Goal: Task Accomplishment & Management: Use online tool/utility

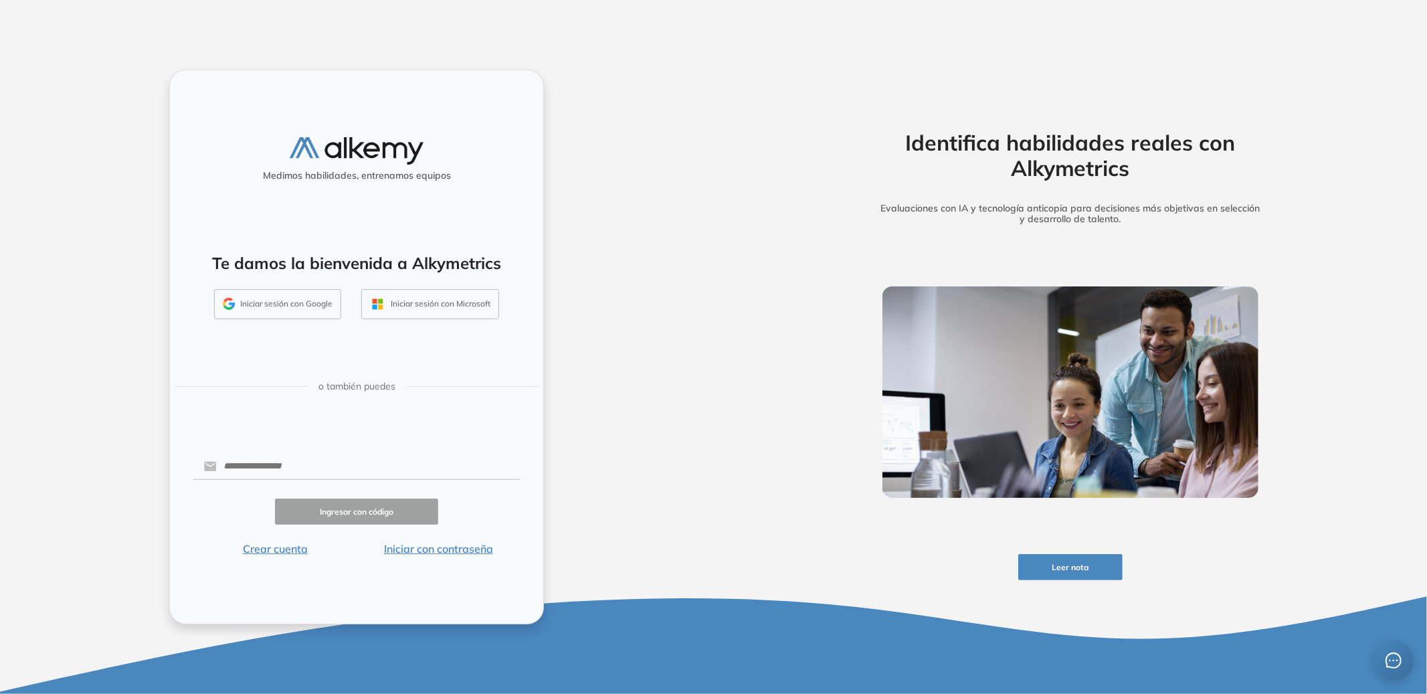
click at [287, 298] on button "Iniciar sesión con Google" at bounding box center [277, 304] width 127 height 31
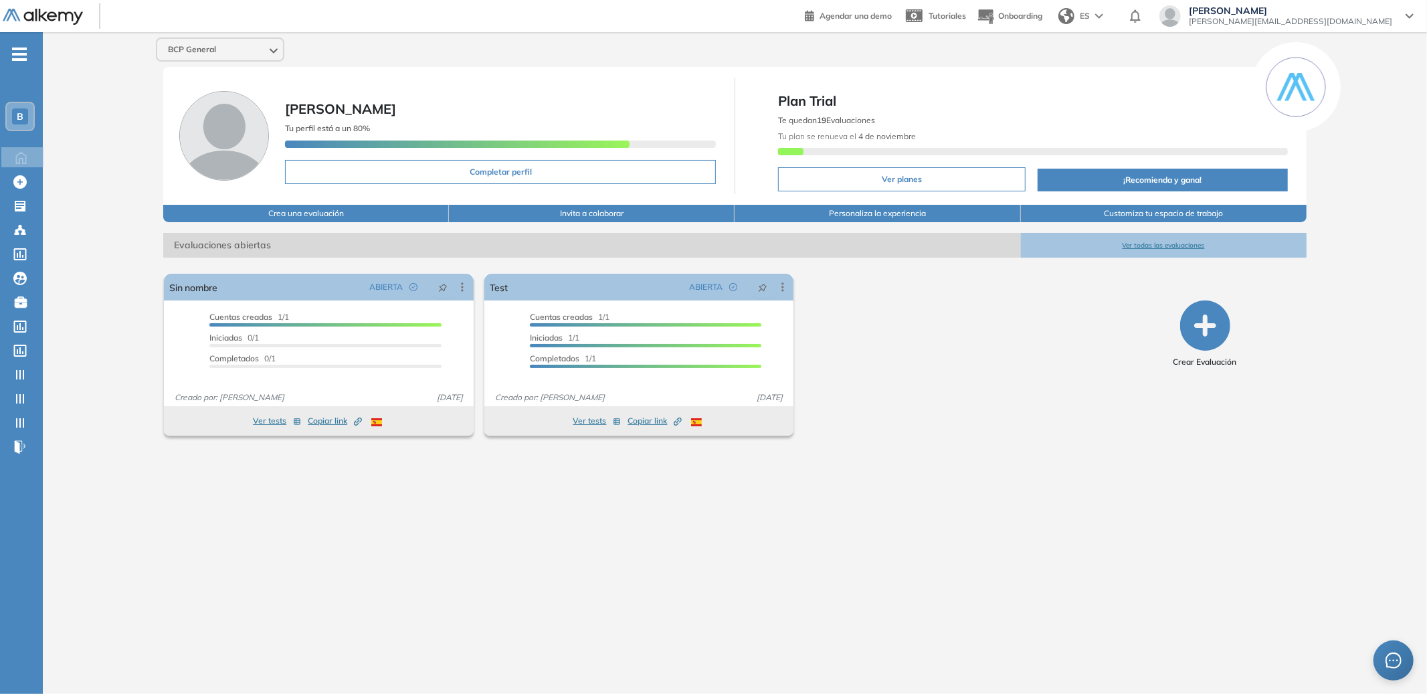
click at [18, 111] on span "B" at bounding box center [20, 116] width 7 height 11
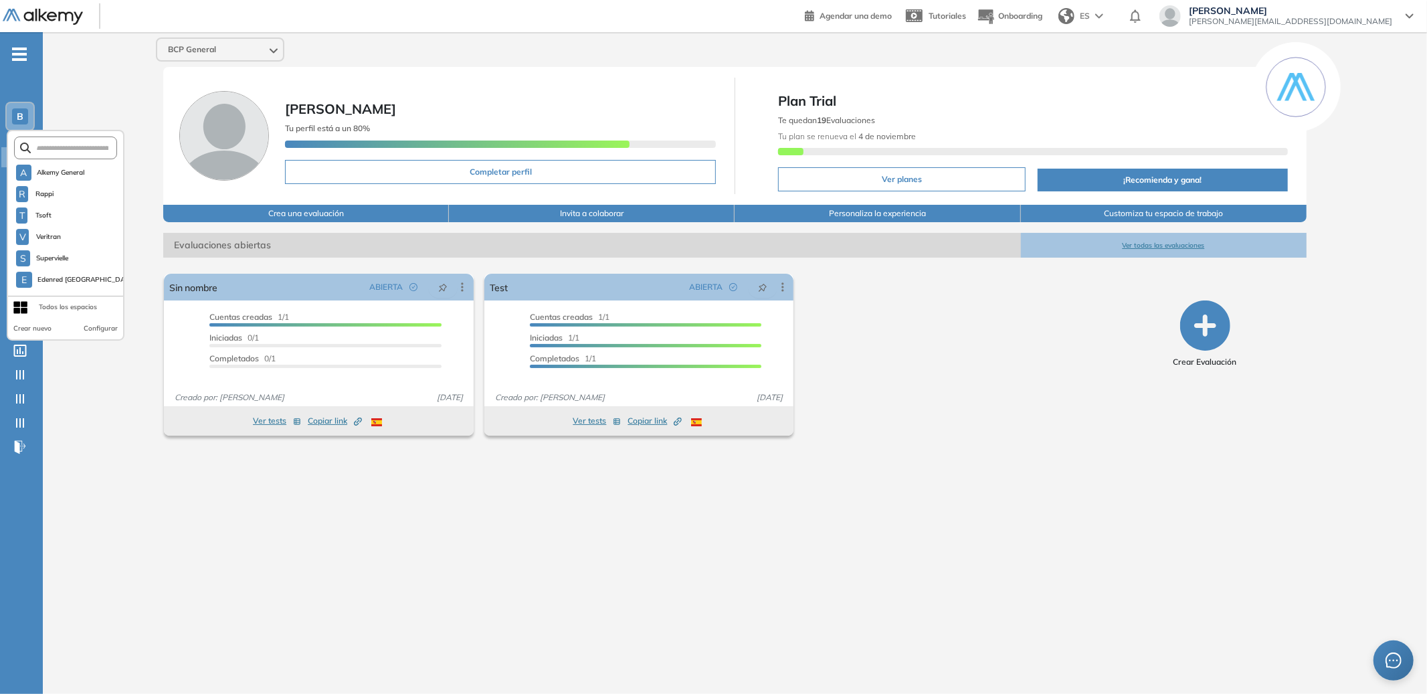
click at [17, 63] on ul "B A Alkemy General R Rappi T Tsoft V Veritran S Supervielle E Edenred Chile ...…" at bounding box center [21, 256] width 43 height 405
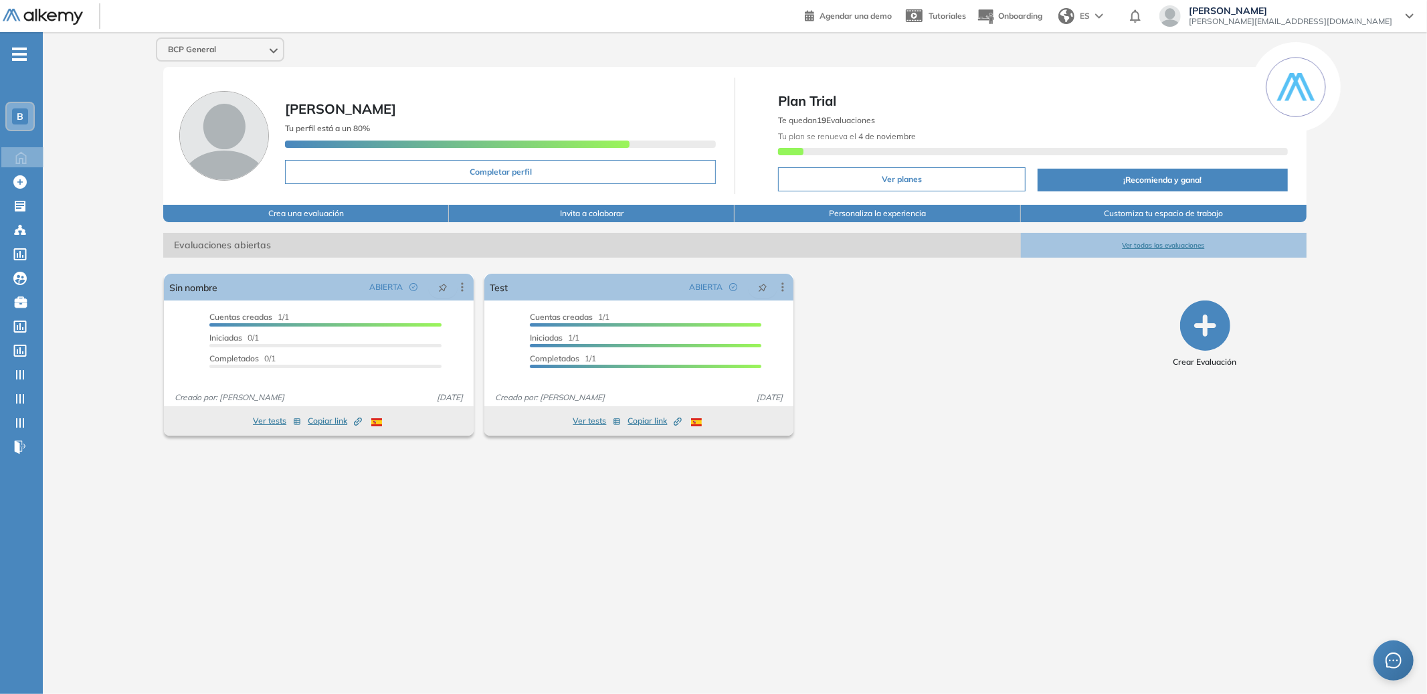
click at [21, 56] on span "-" at bounding box center [19, 52] width 15 height 11
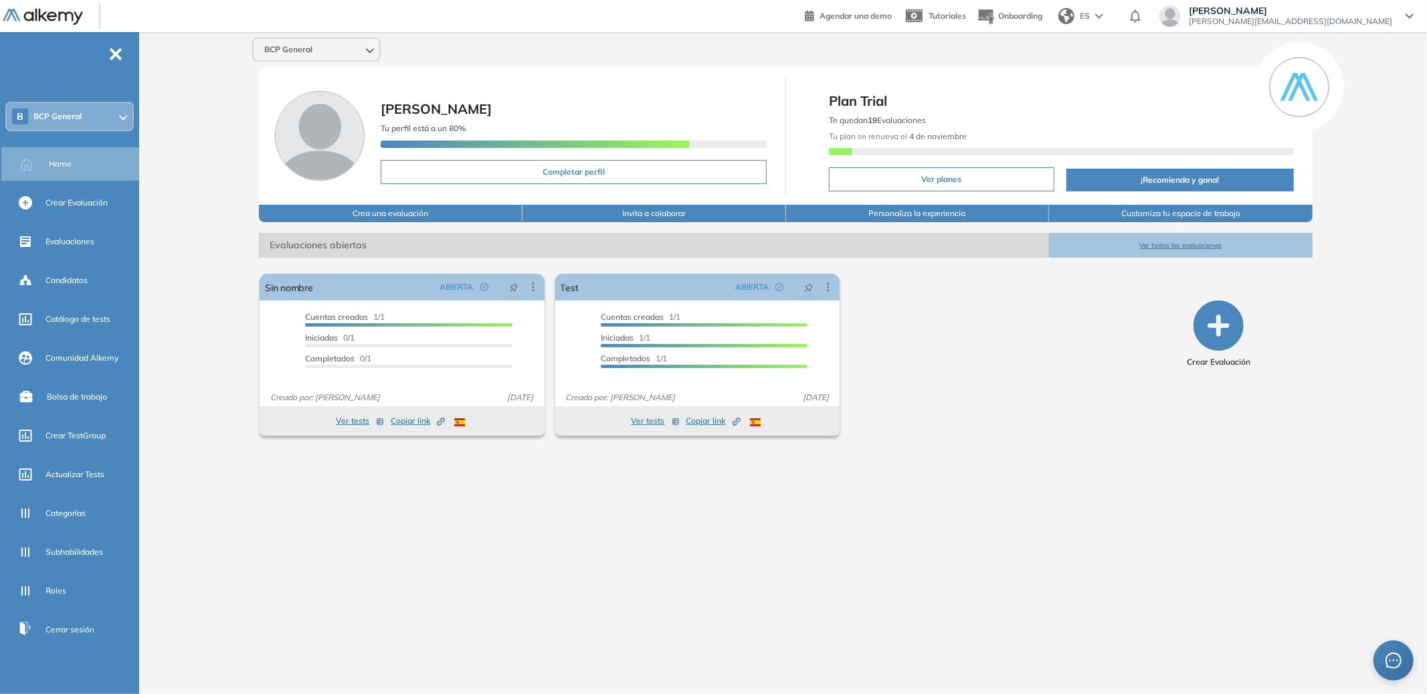
click at [916, 587] on div "BCP General Federico Repetto Tu perfil está a un 80% Completar perfil Plan Tria…" at bounding box center [785, 352] width 1282 height 640
click at [1230, 335] on icon "button" at bounding box center [1218, 325] width 50 height 50
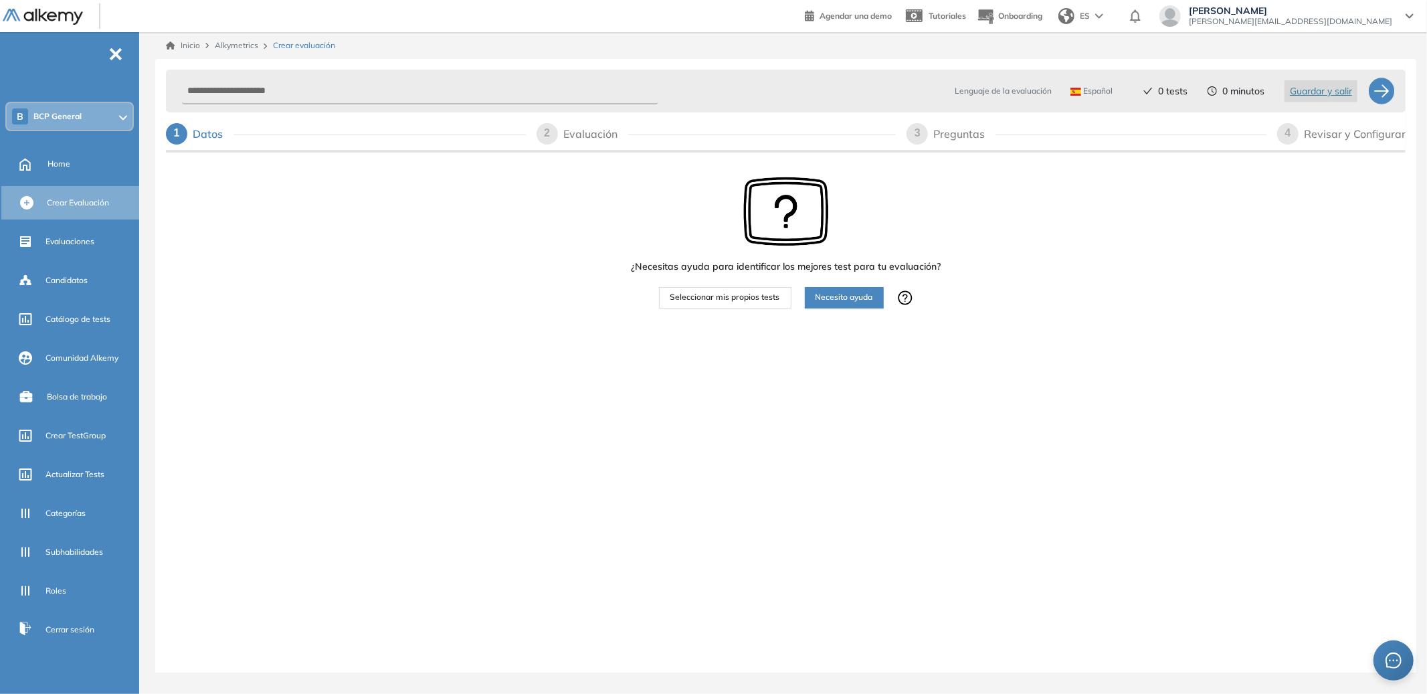
click at [744, 231] on img at bounding box center [786, 212] width 86 height 70
click at [735, 288] on button "Seleccionar mis propios tests" at bounding box center [725, 297] width 132 height 21
click at [740, 301] on span "Seleccionar mis propios tests" at bounding box center [725, 297] width 110 height 13
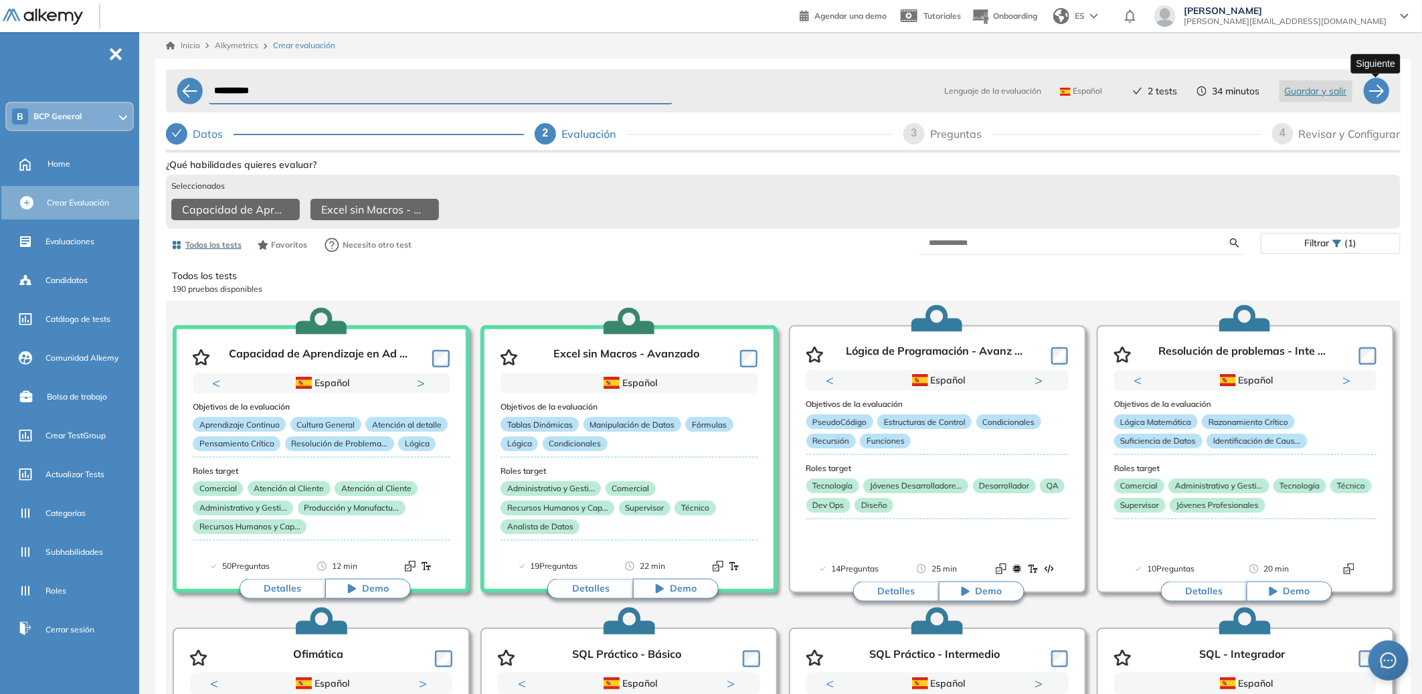
click at [1379, 87] on div at bounding box center [1376, 91] width 27 height 27
select select "*****"
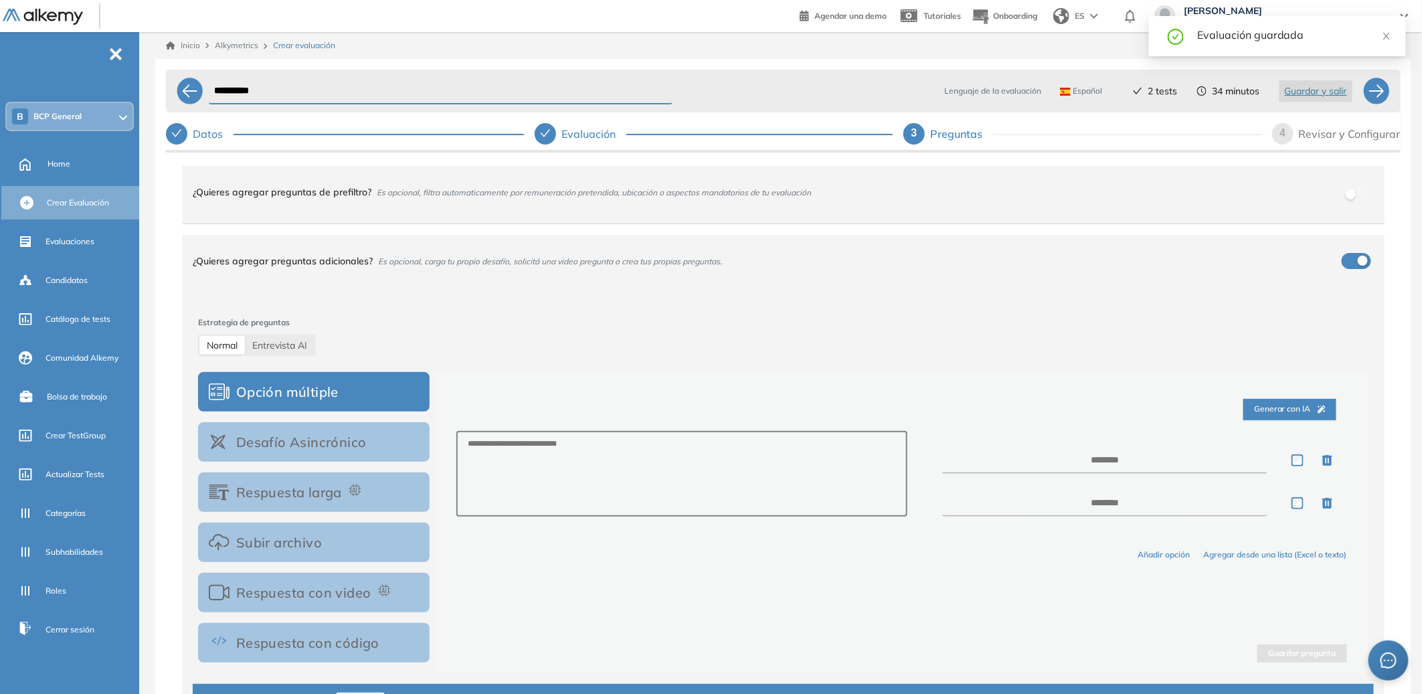
scroll to position [29, 0]
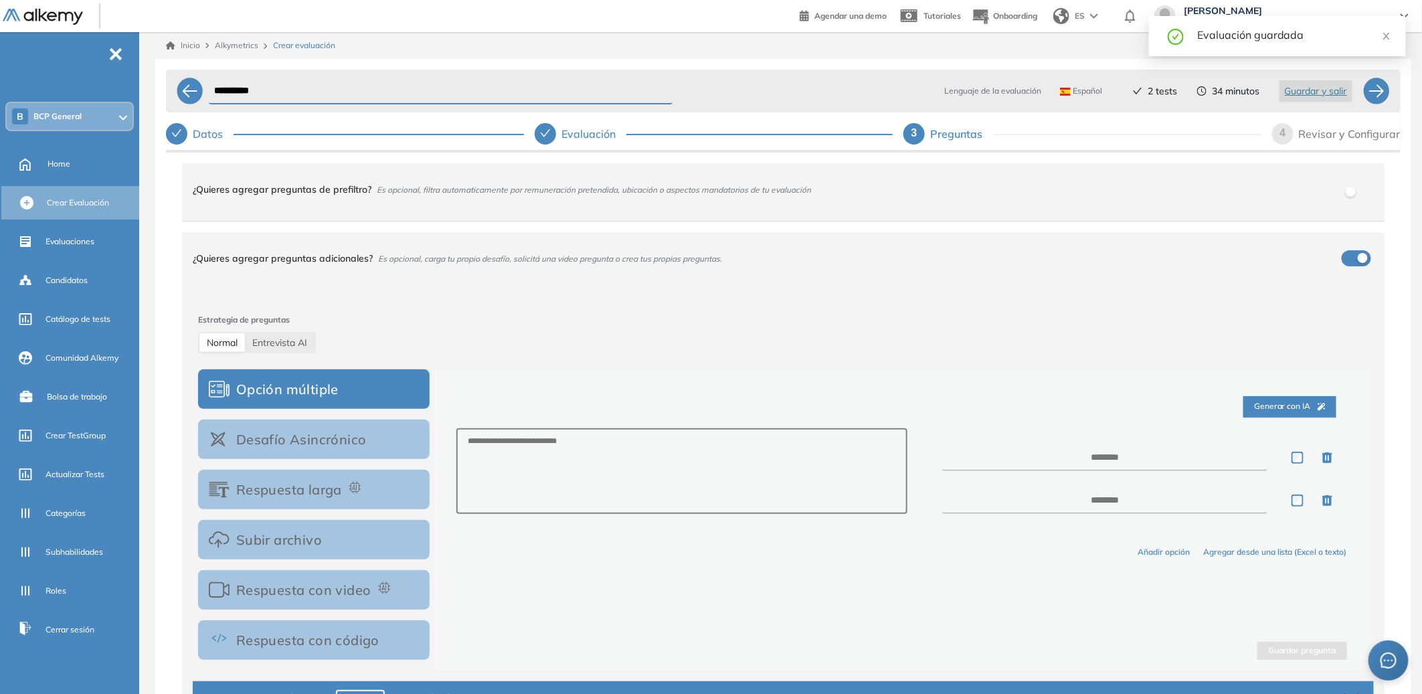
click at [289, 436] on button "Desafío Asincrónico" at bounding box center [313, 438] width 231 height 39
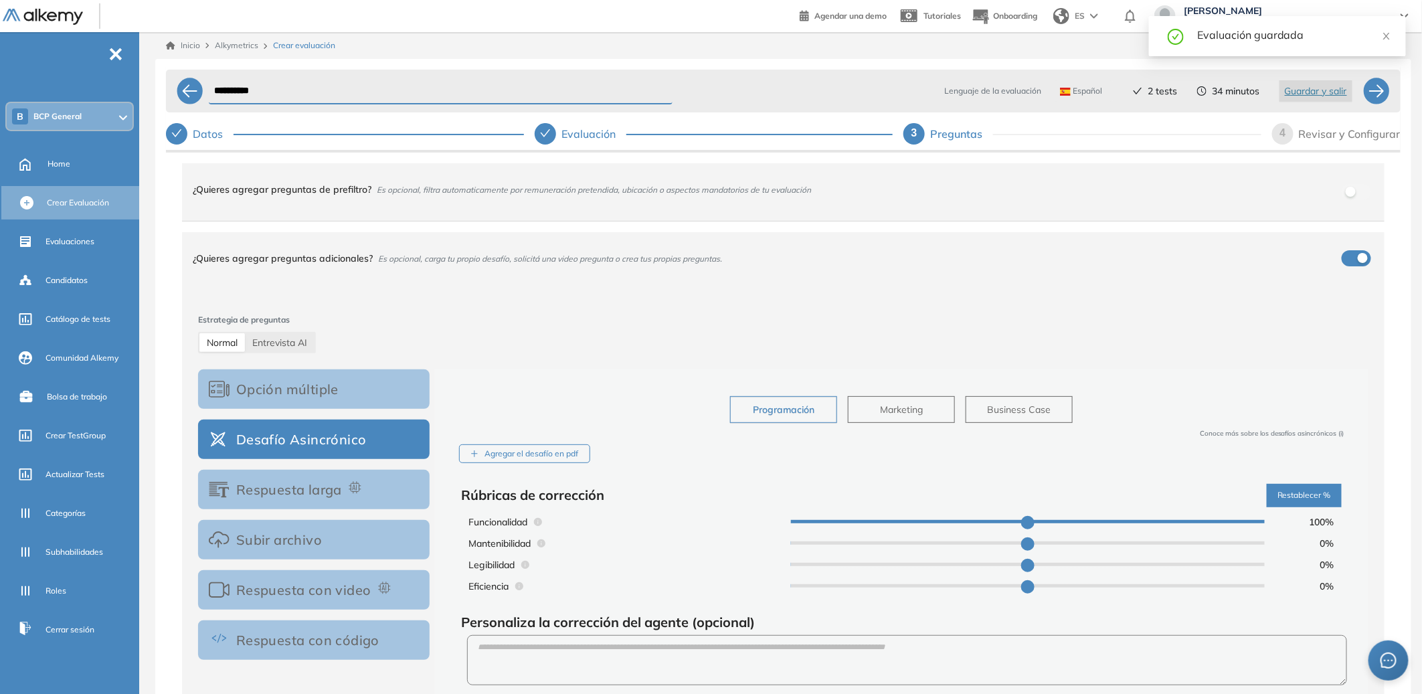
click at [290, 482] on button "Respuesta larga" at bounding box center [313, 489] width 231 height 39
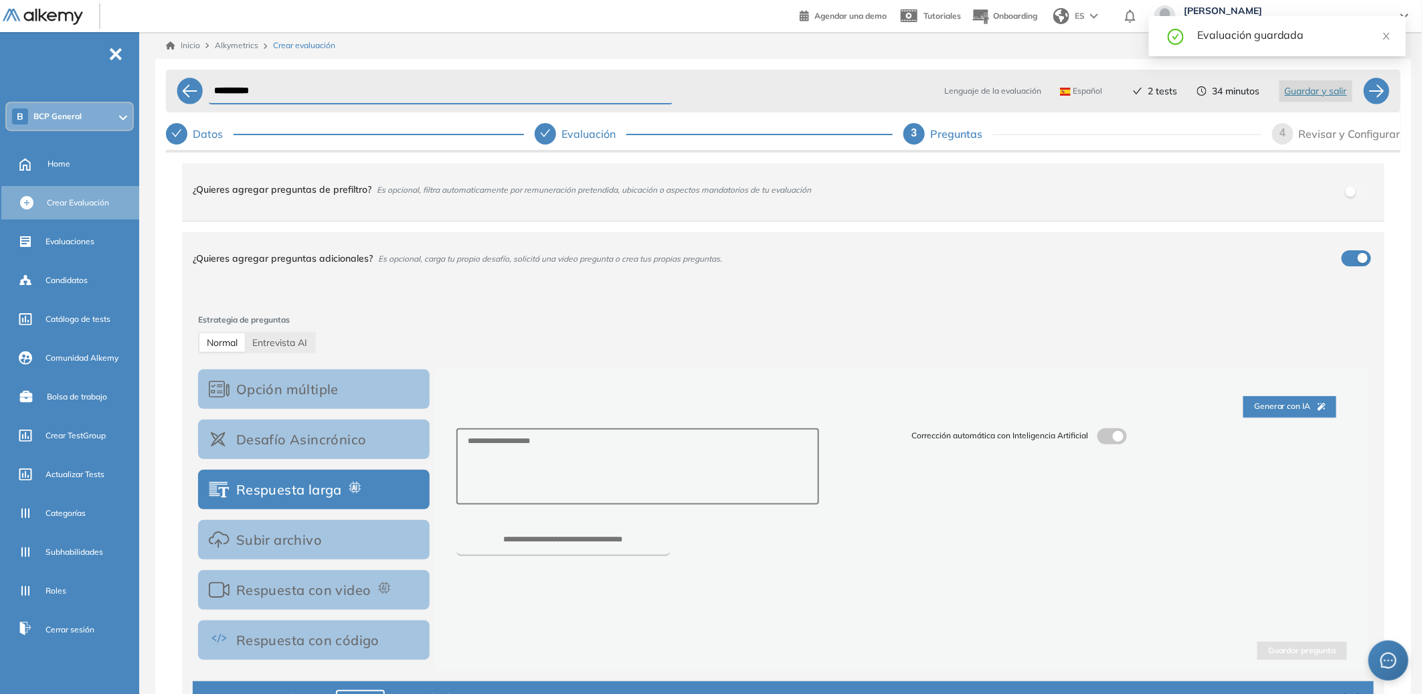
click at [299, 547] on button "Subir archivo" at bounding box center [313, 539] width 231 height 39
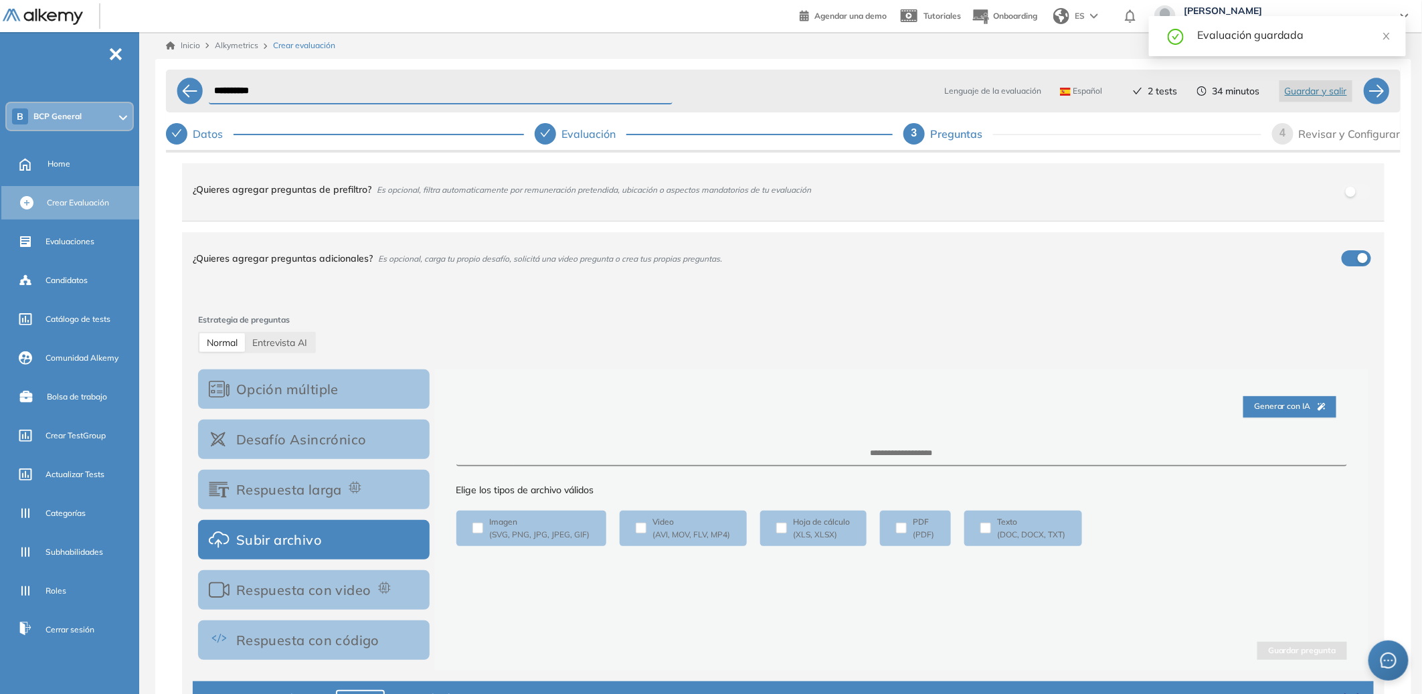
click at [286, 405] on button "Opción múltiple" at bounding box center [313, 388] width 231 height 39
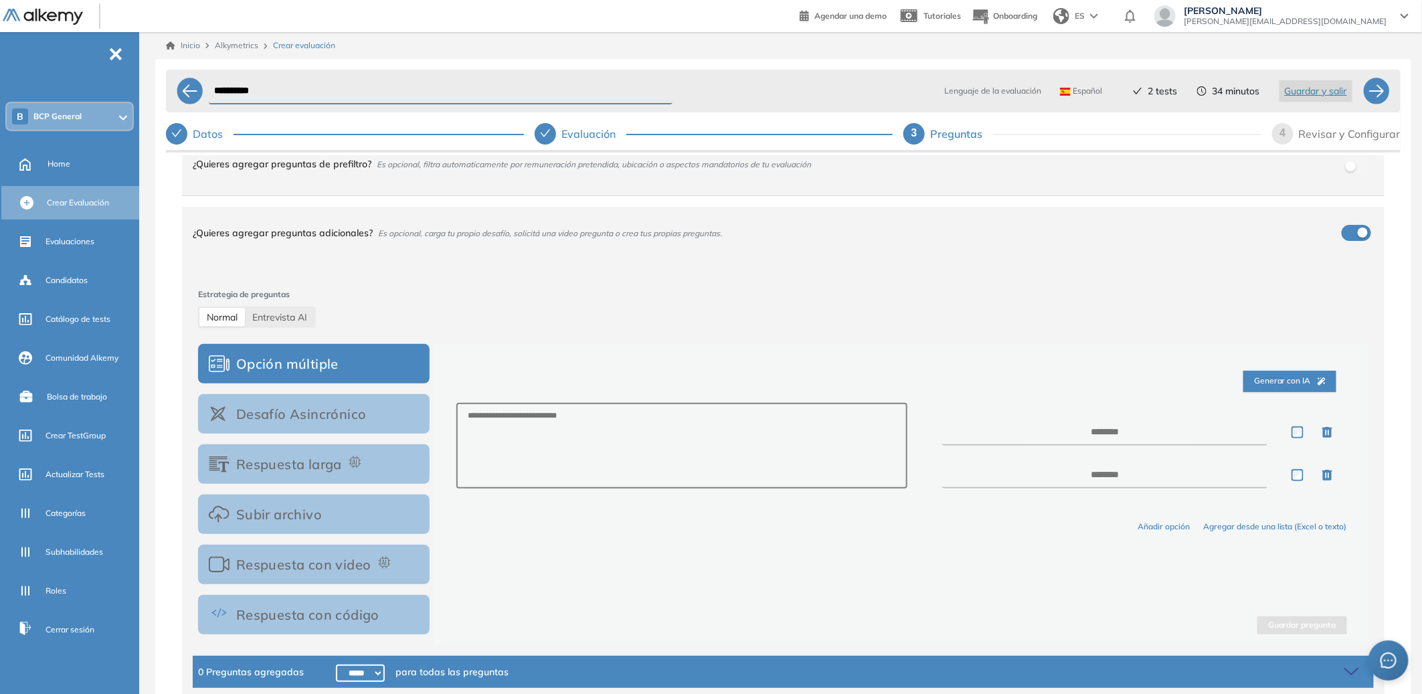
scroll to position [81, 0]
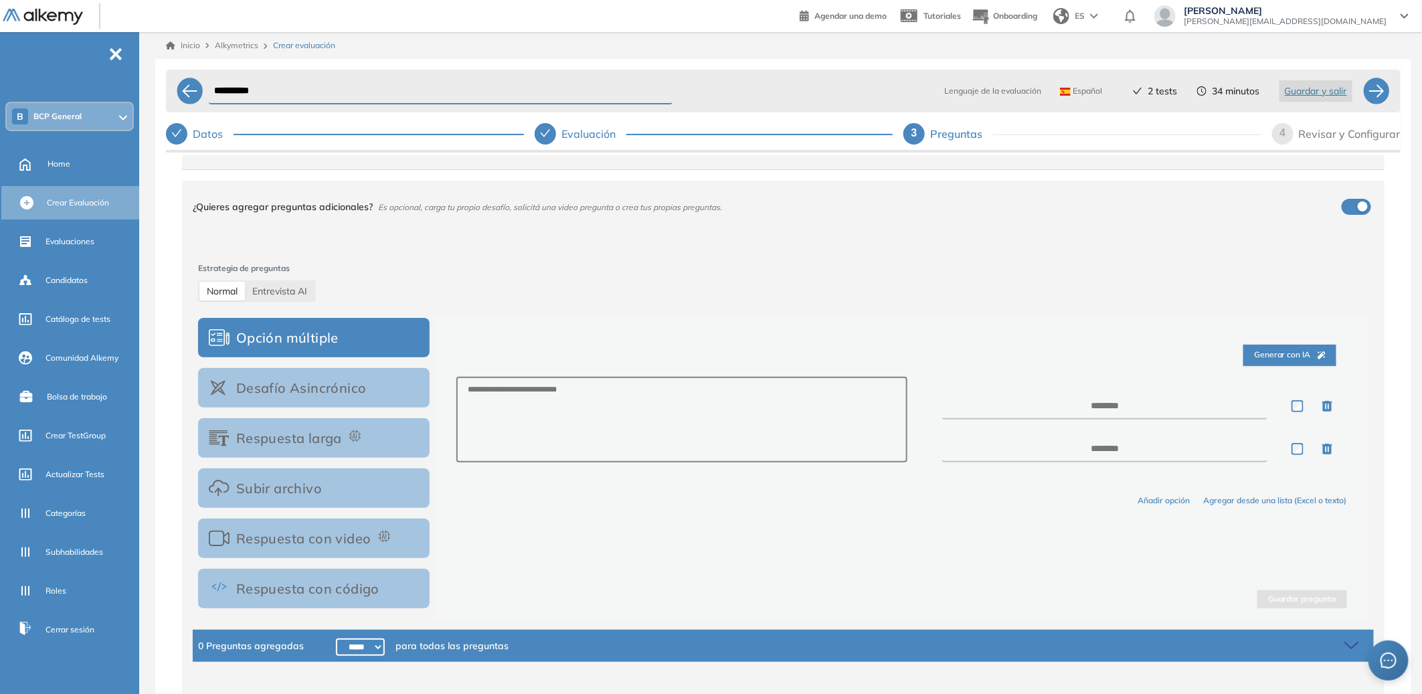
click at [340, 378] on button "Desafío Asincrónico" at bounding box center [313, 387] width 231 height 39
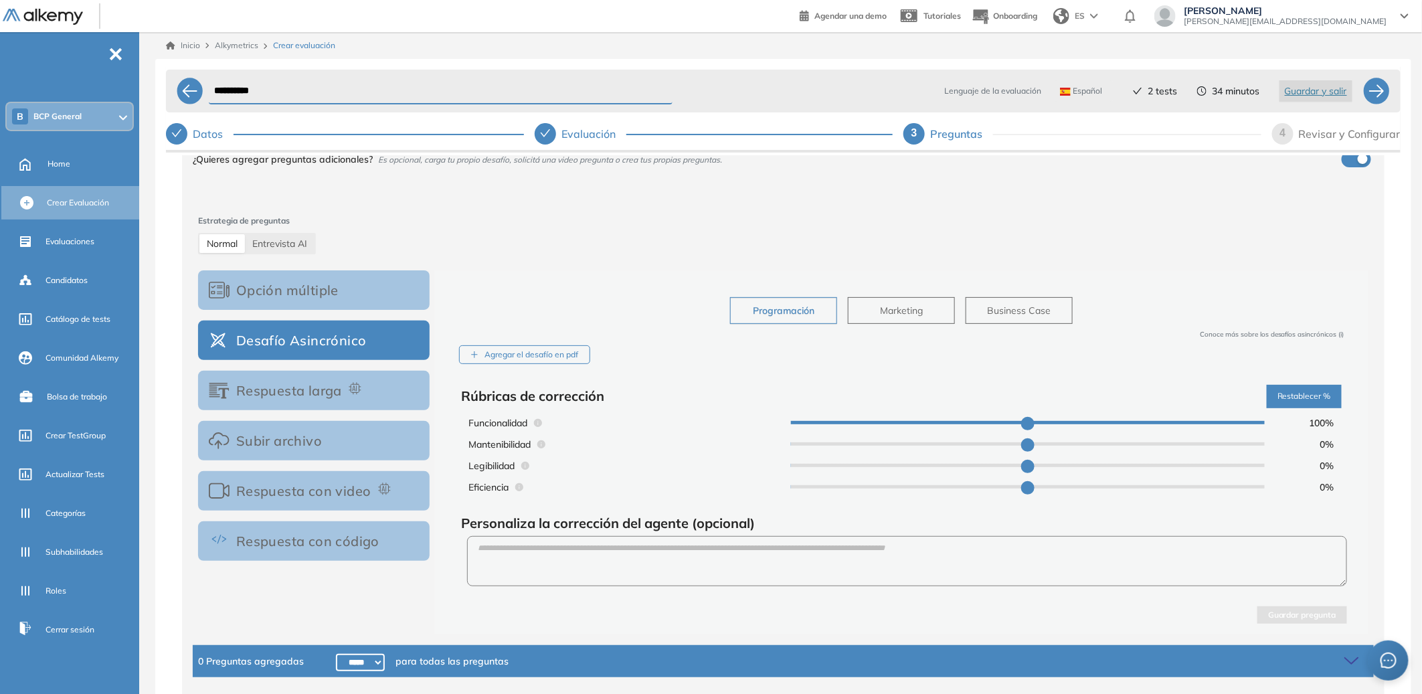
scroll to position [129, 0]
click at [298, 372] on button "Respuesta larga" at bounding box center [313, 389] width 231 height 39
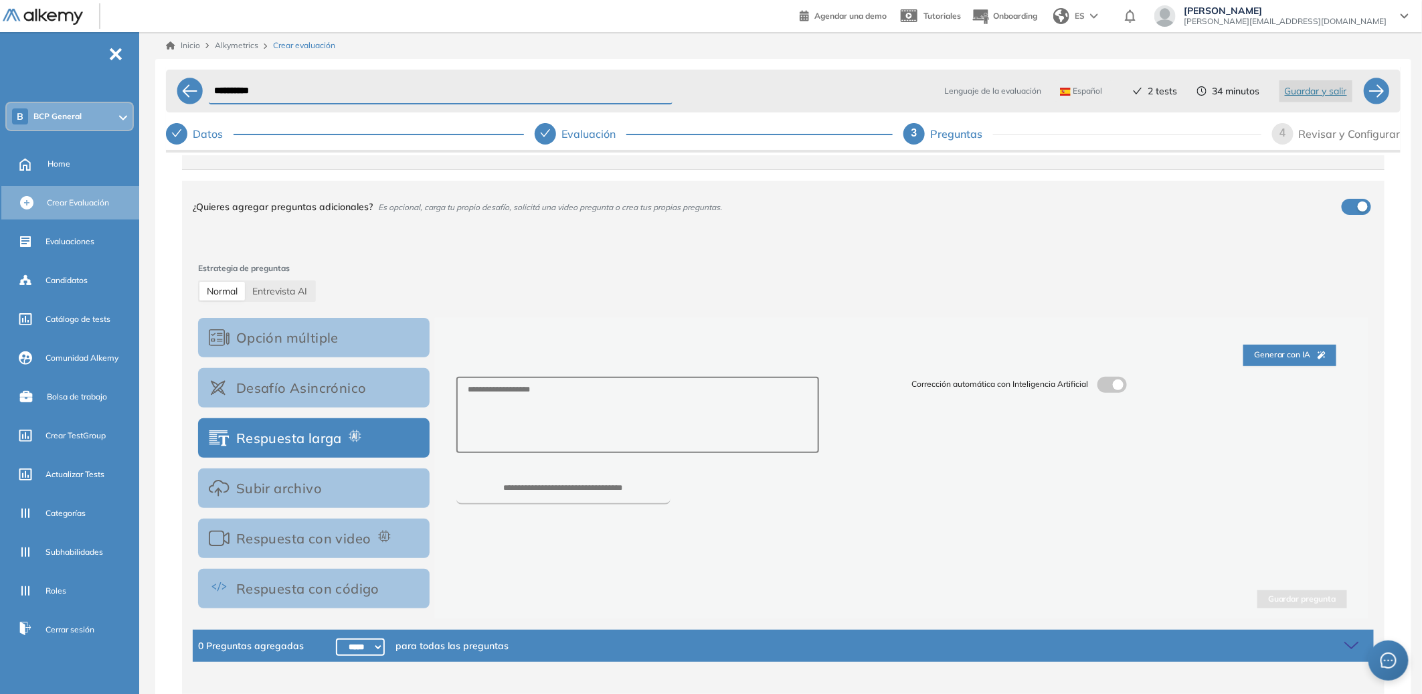
click at [315, 484] on button "Subir archivo" at bounding box center [313, 487] width 231 height 39
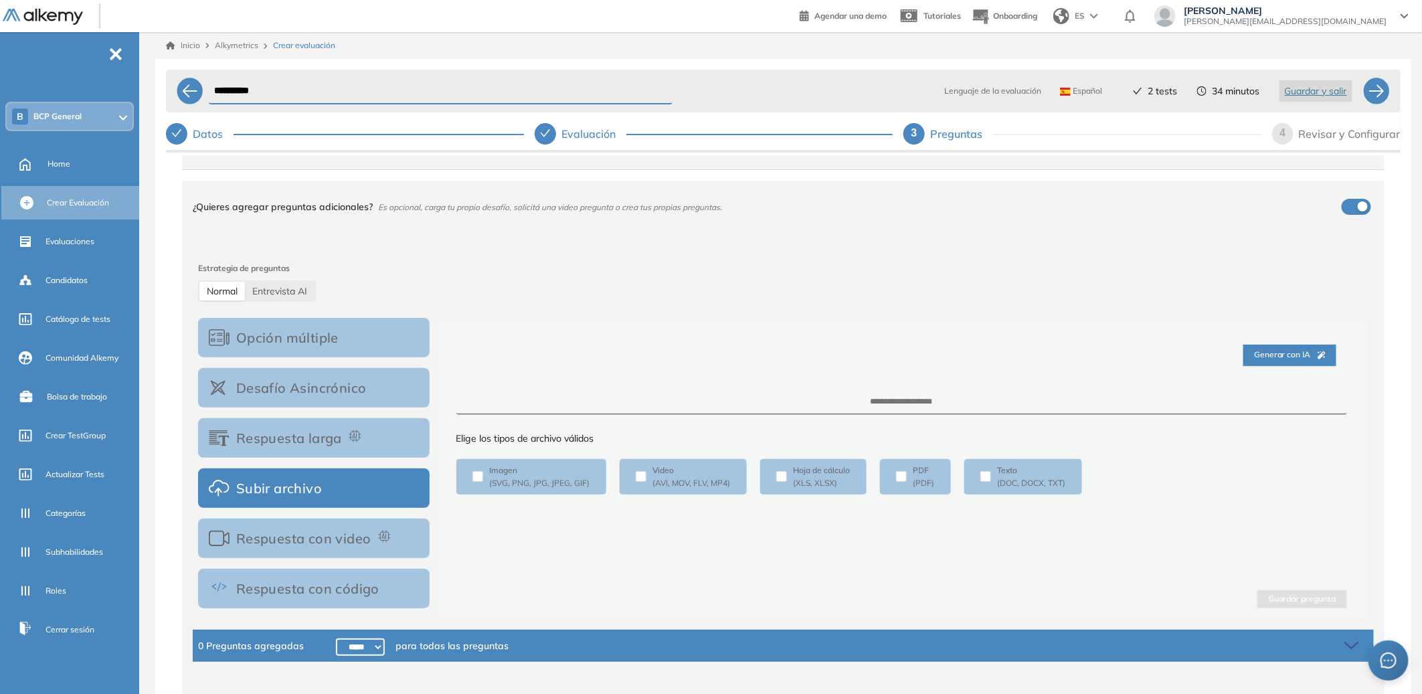
click at [316, 536] on button "Respuesta con video" at bounding box center [313, 537] width 231 height 39
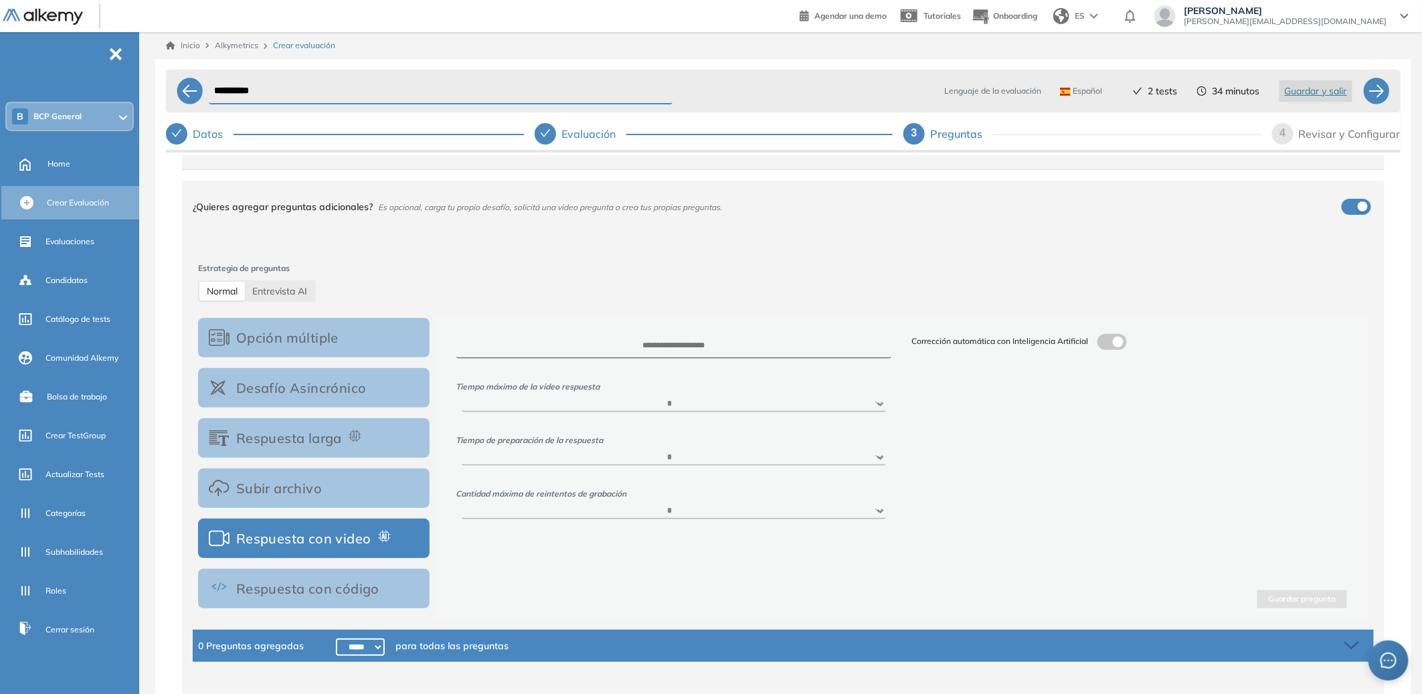
scroll to position [3, 0]
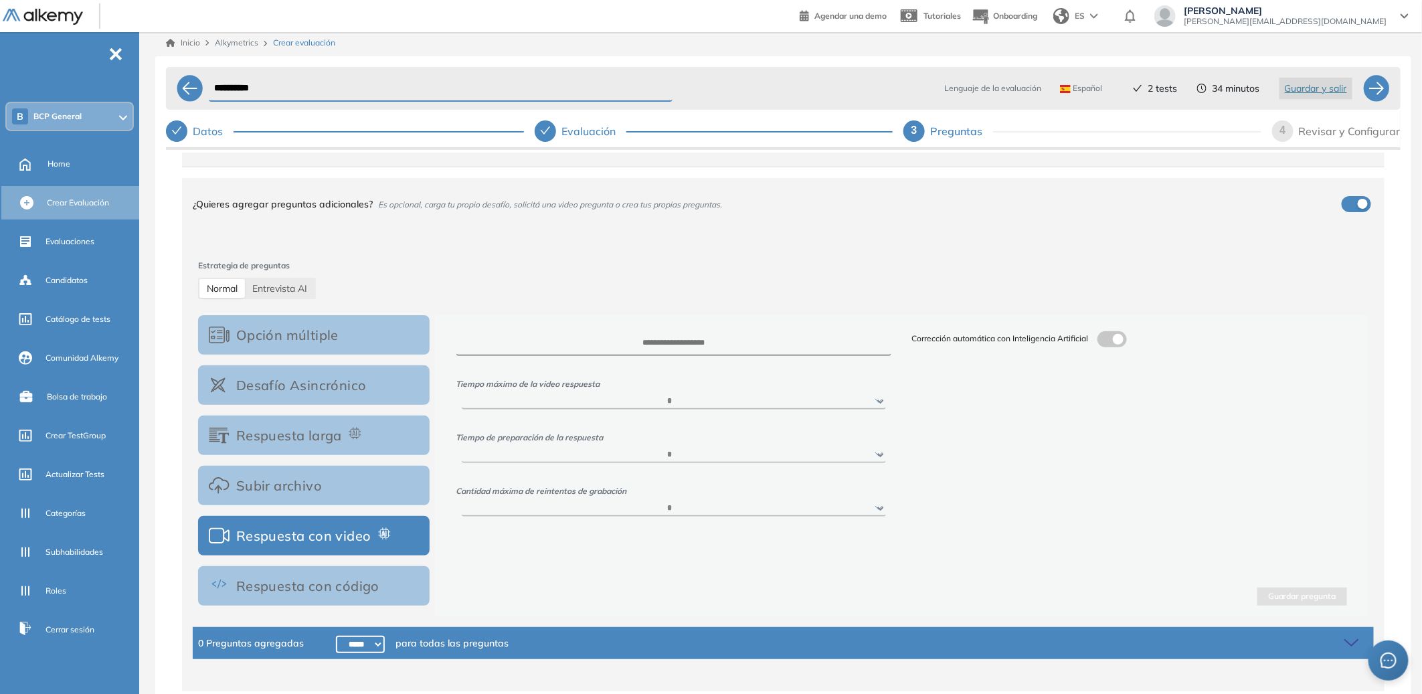
click at [386, 589] on button "Respuesta con código" at bounding box center [313, 585] width 231 height 39
